Goal: Task Accomplishment & Management: Manage account settings

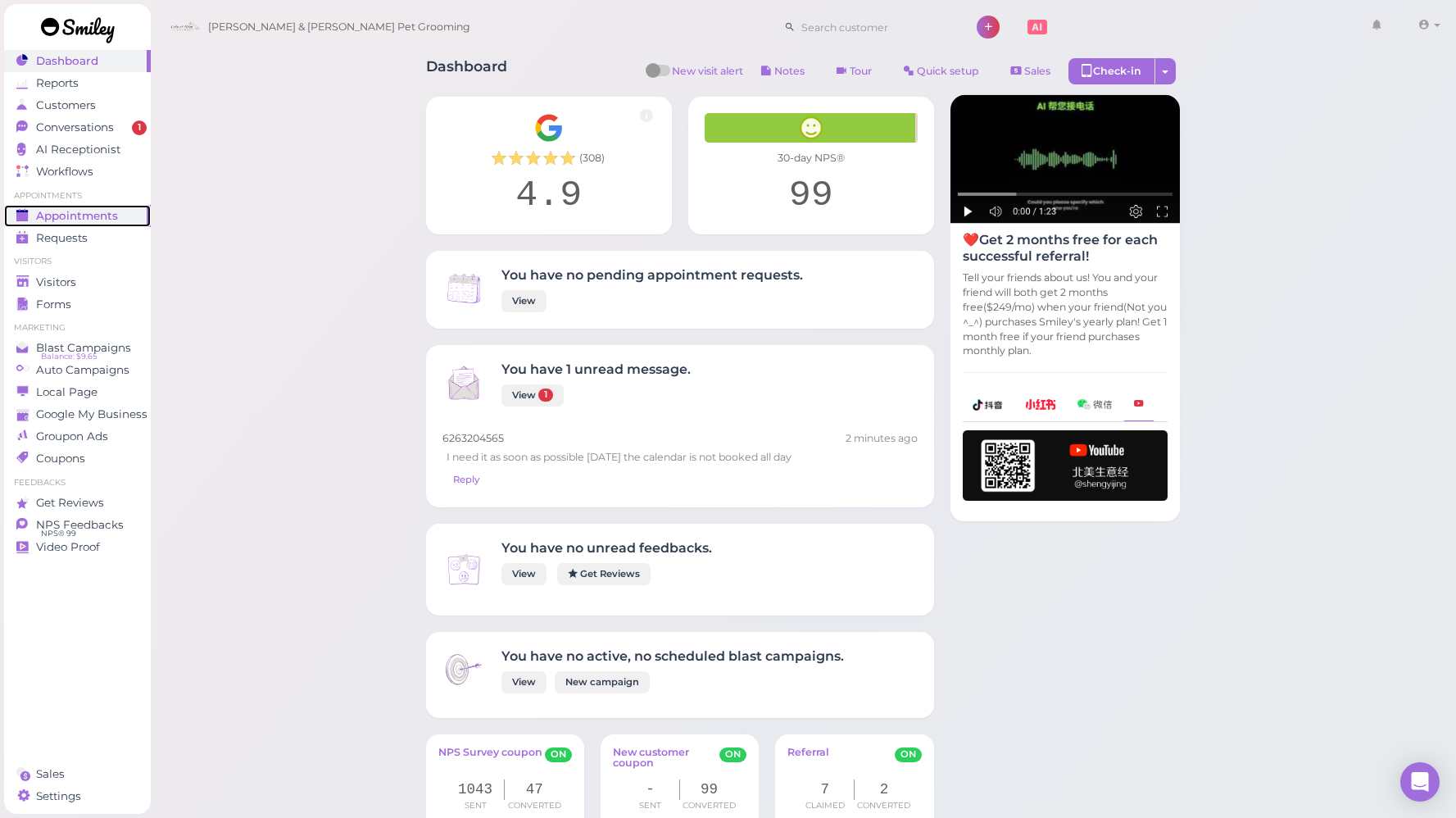
click at [77, 212] on span "Appointments" at bounding box center [77, 216] width 82 height 14
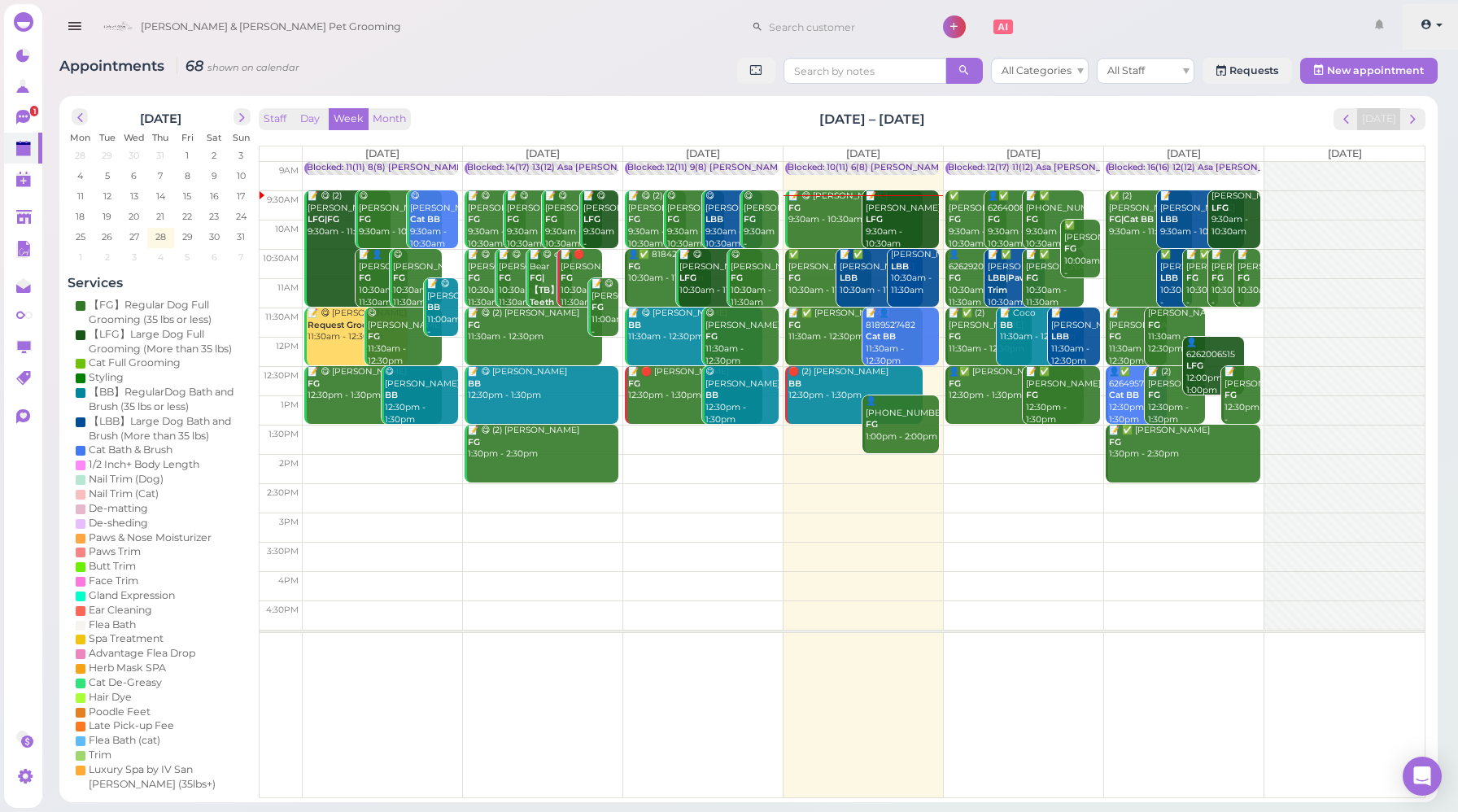
click at [1427, 27] on icon at bounding box center [1425, 24] width 11 height 15
click at [1385, 120] on link "Logout" at bounding box center [1403, 123] width 114 height 19
